Goal: Find specific page/section: Find specific page/section

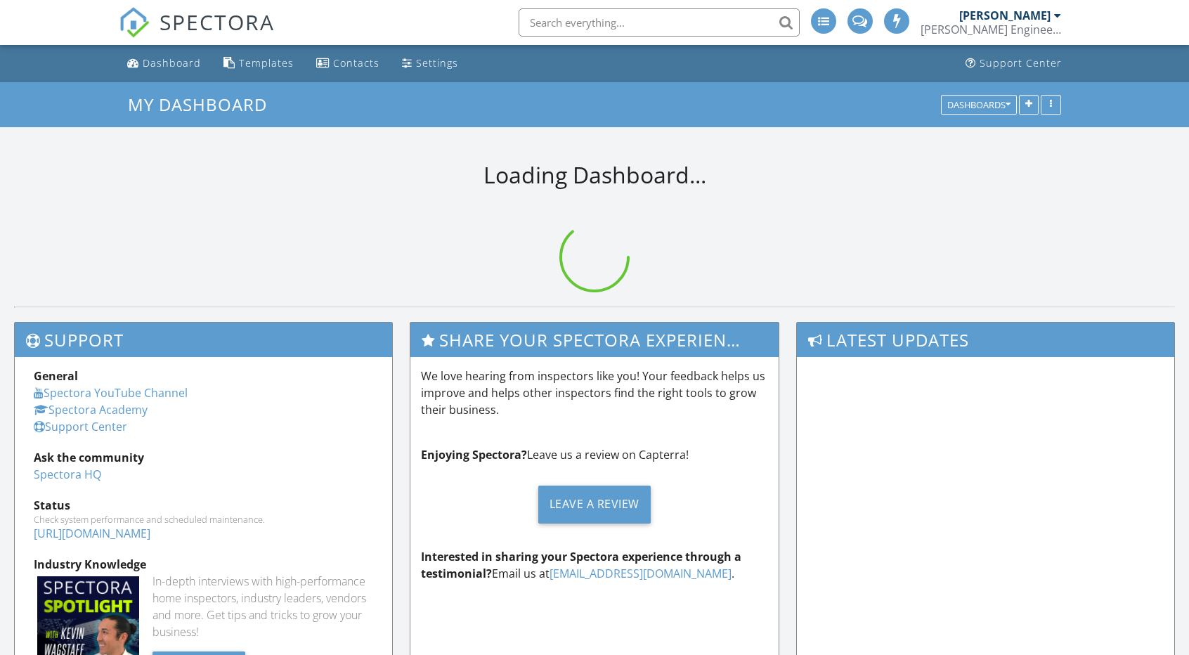
click at [655, 16] on input "text" at bounding box center [658, 22] width 281 height 28
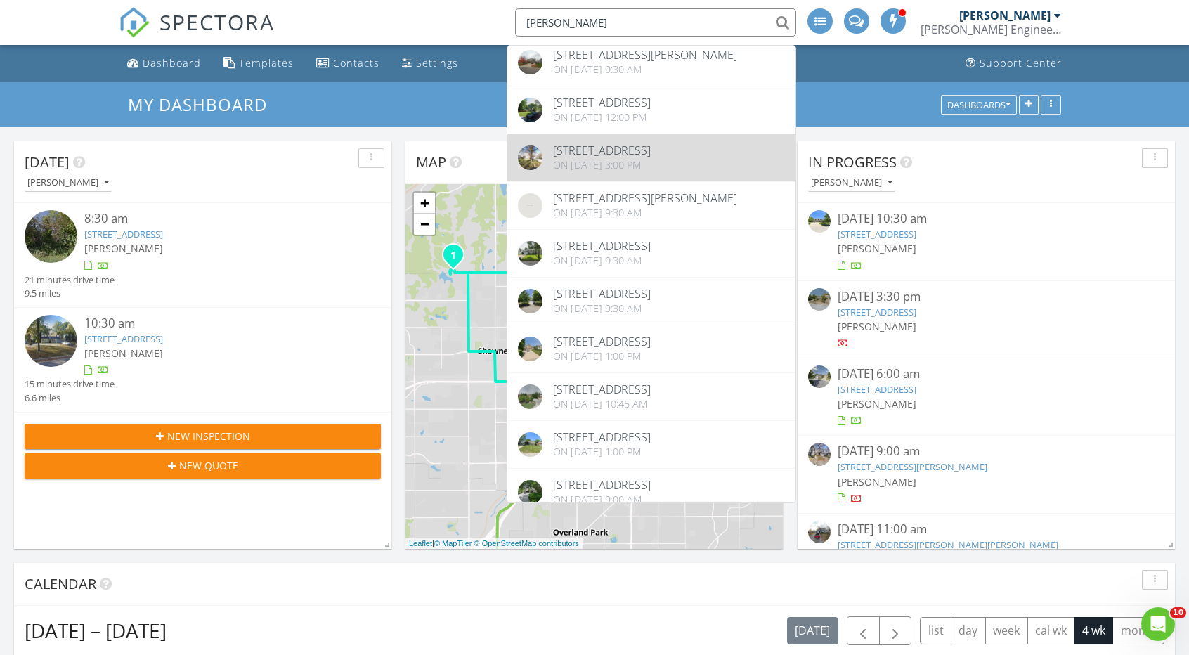
scroll to position [140, 0]
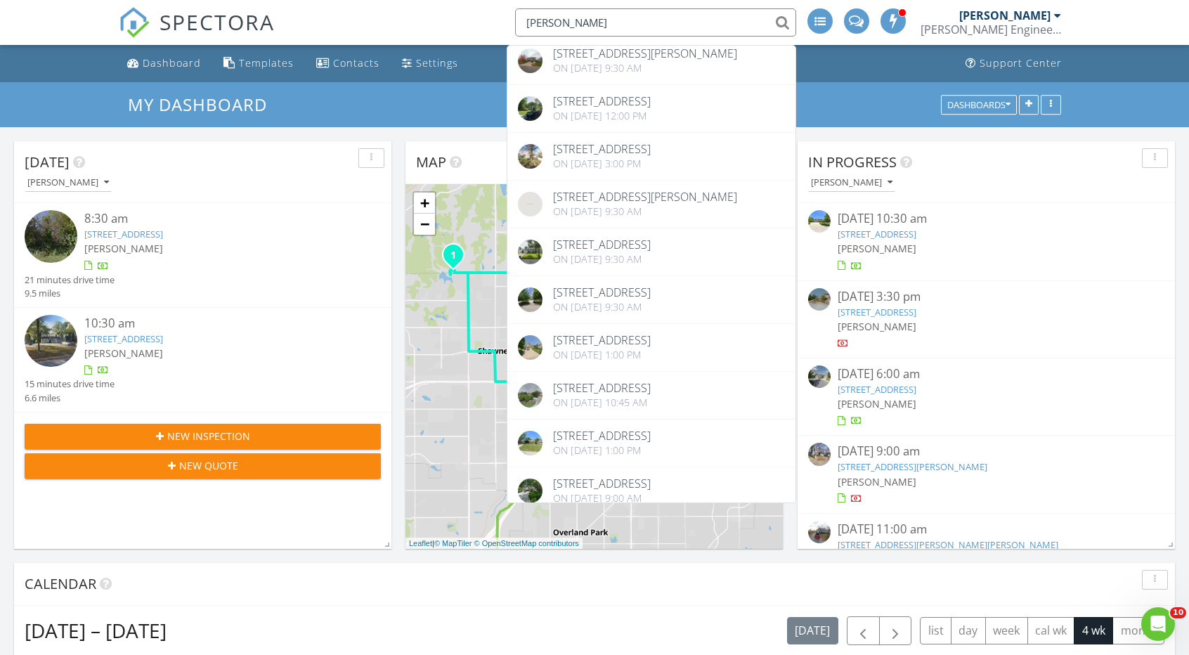
click at [572, 22] on input "[PERSON_NAME]" at bounding box center [655, 22] width 281 height 28
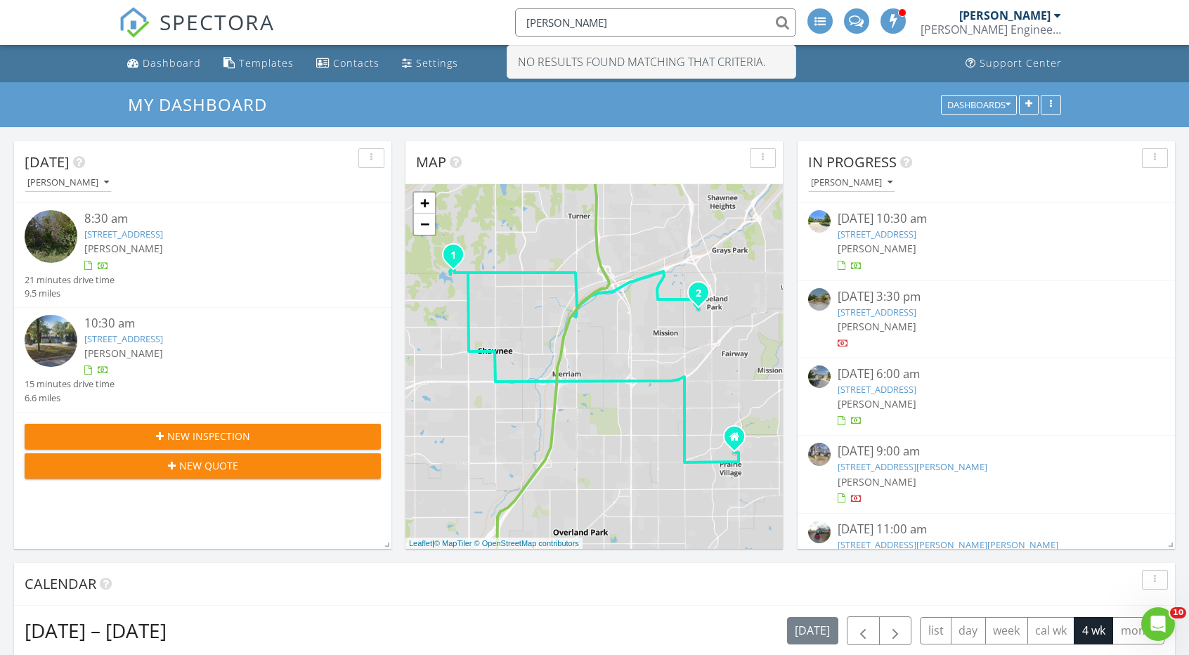
click at [583, 16] on input "[PERSON_NAME]" at bounding box center [655, 22] width 281 height 28
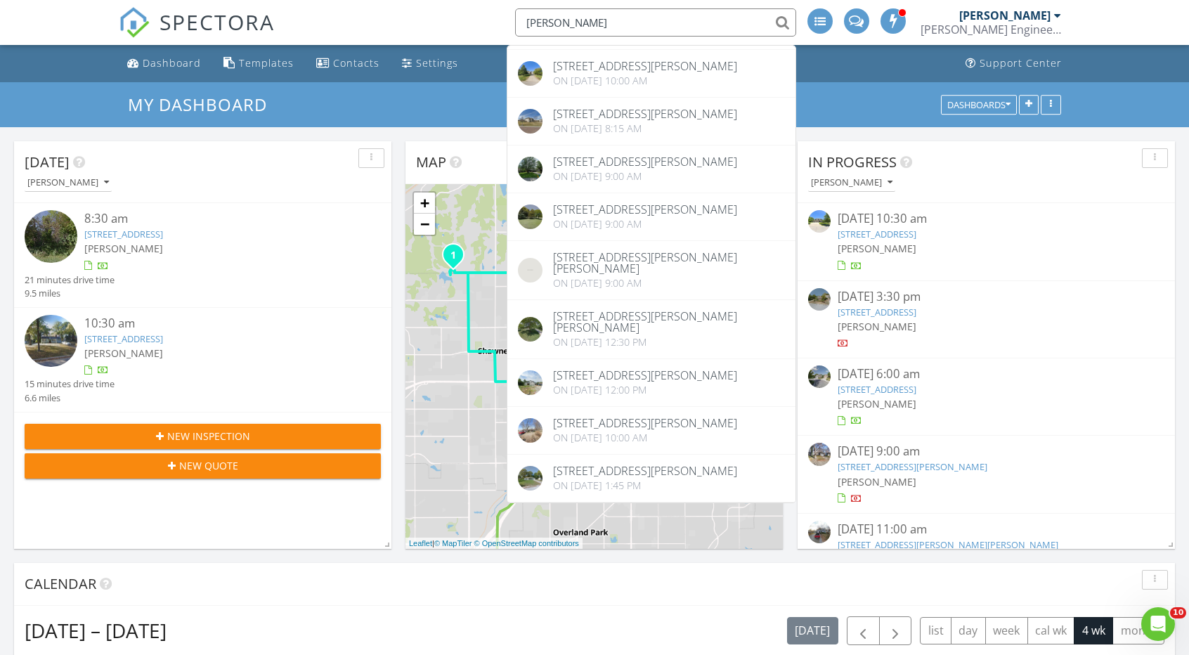
scroll to position [351, 0]
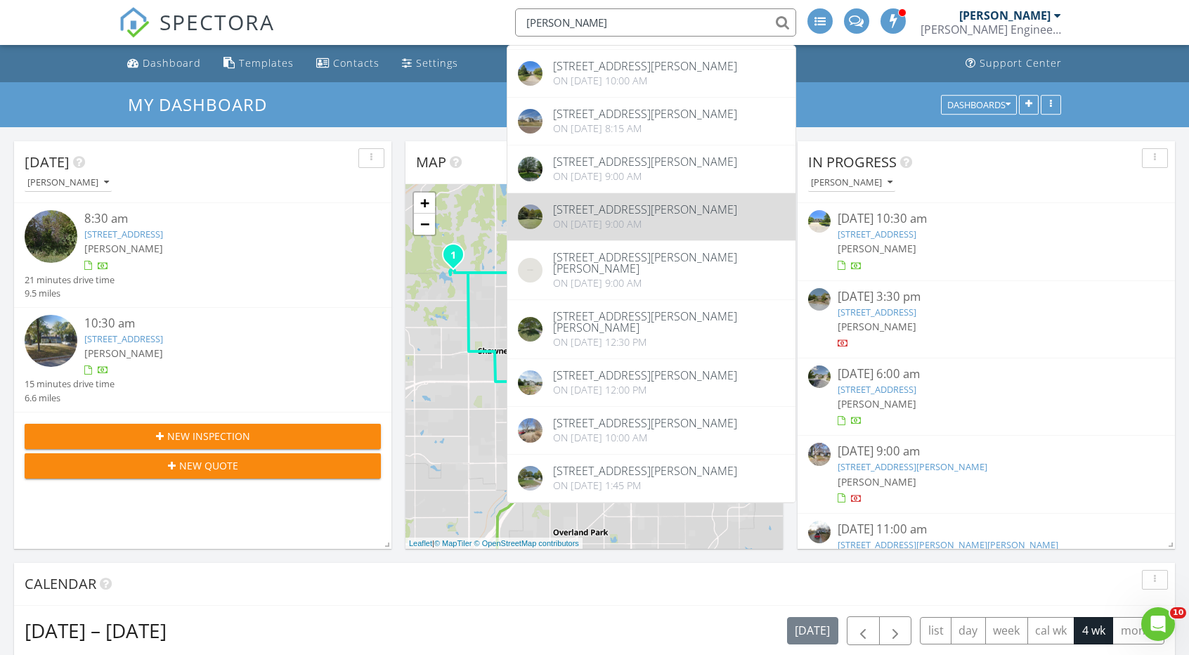
type input "[PERSON_NAME]"
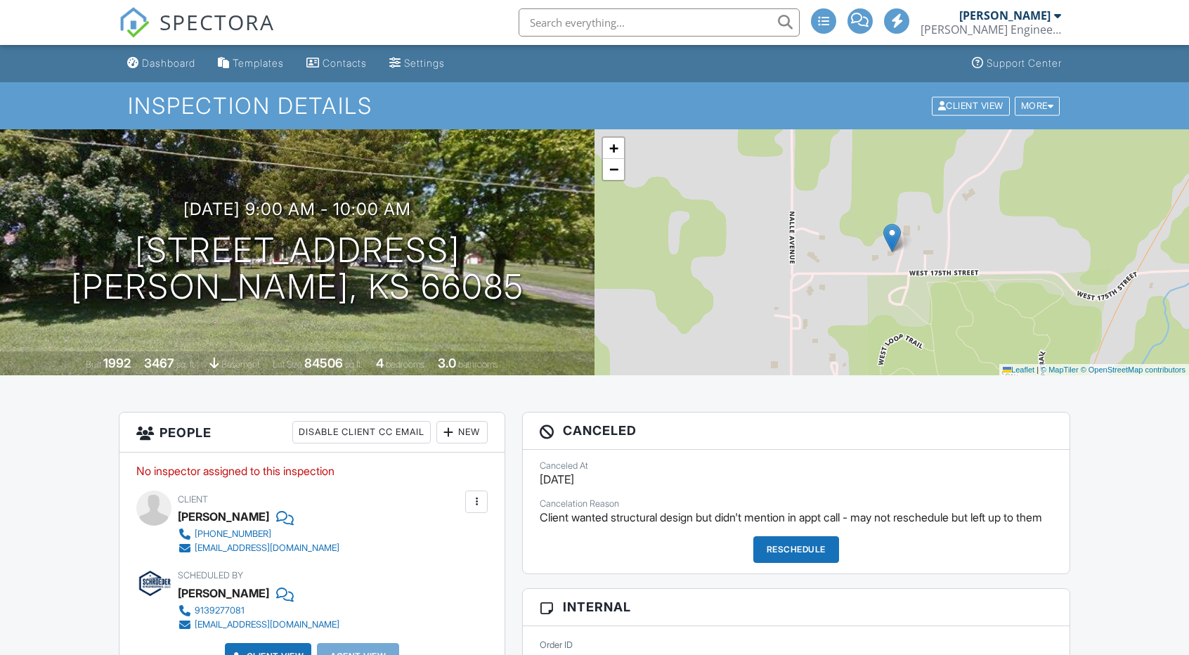
click at [586, 27] on input "text" at bounding box center [658, 22] width 281 height 28
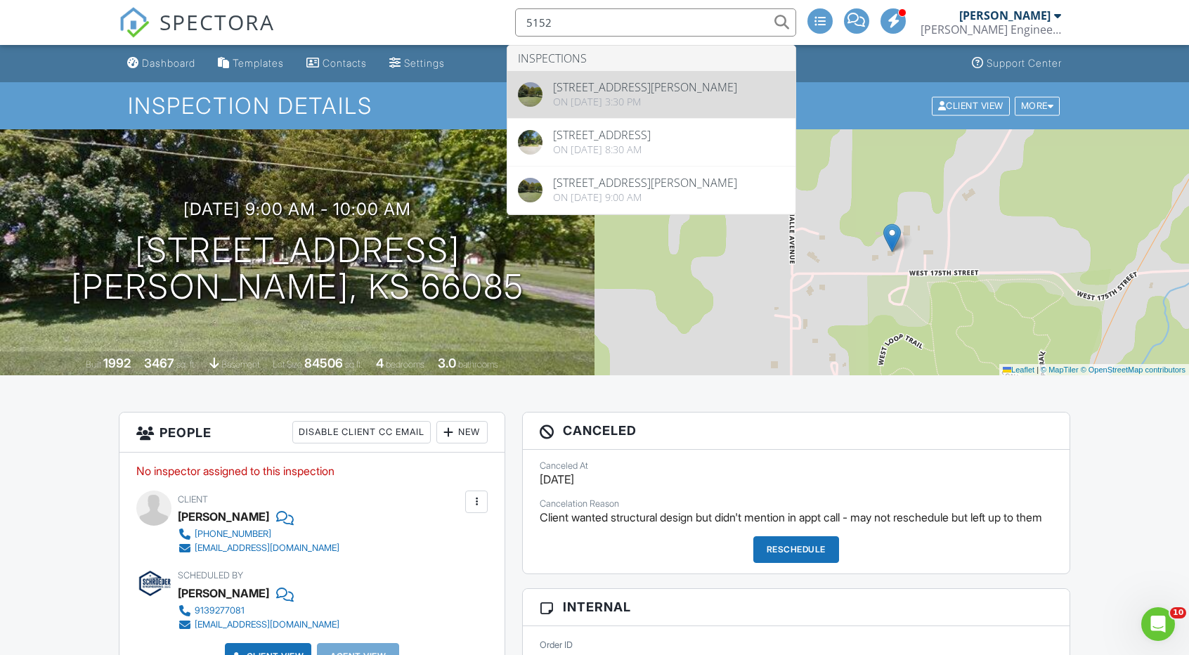
type input "5152"
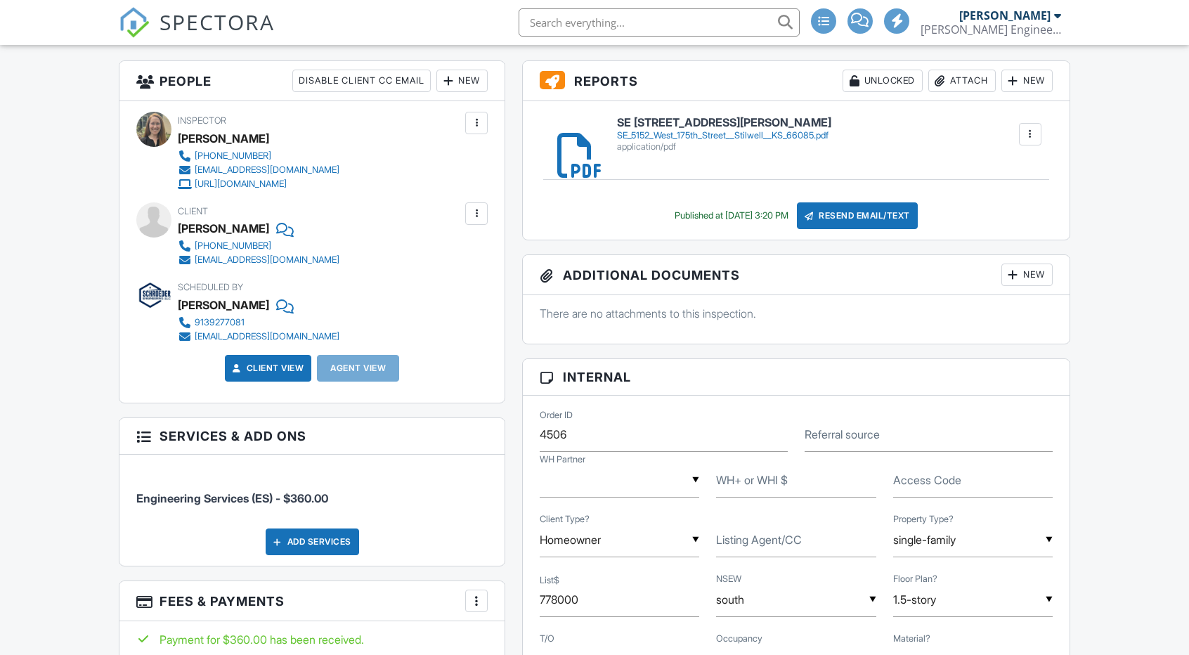
click at [693, 128] on h6 "SE 5152 West 175th Street Stilwell KS 66085" at bounding box center [724, 123] width 214 height 13
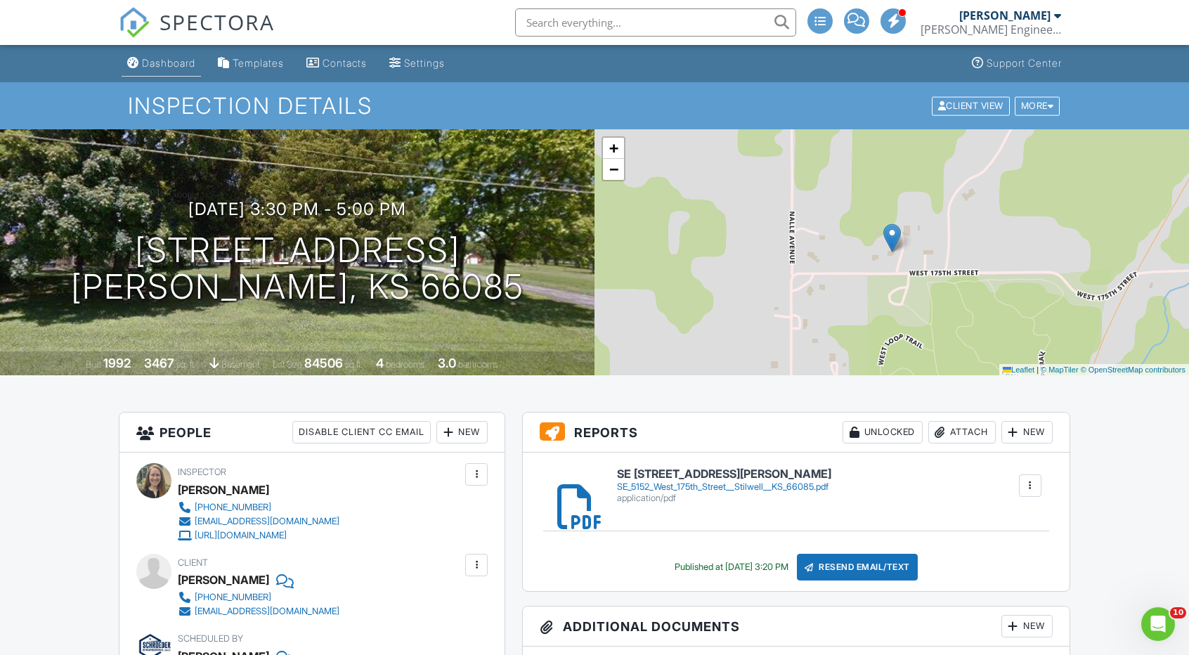
click at [169, 70] on link "Dashboard" at bounding box center [161, 64] width 79 height 26
